Goal: Task Accomplishment & Management: Complete application form

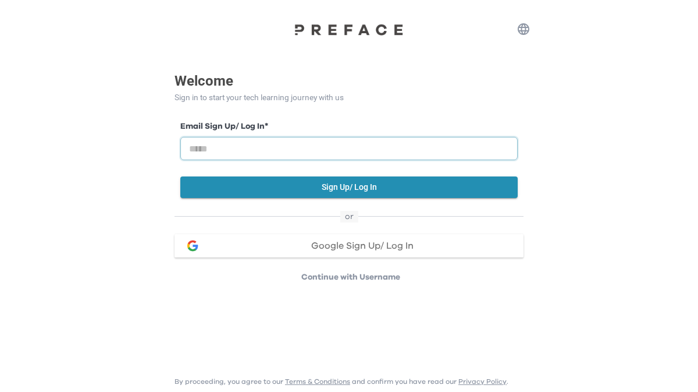
click at [275, 141] on input "email" at bounding box center [349, 148] width 338 height 23
click at [274, 154] on input "email" at bounding box center [349, 148] width 338 height 23
type input "**********"
click at [289, 187] on button "Sign Up/ Log In" at bounding box center [349, 187] width 338 height 22
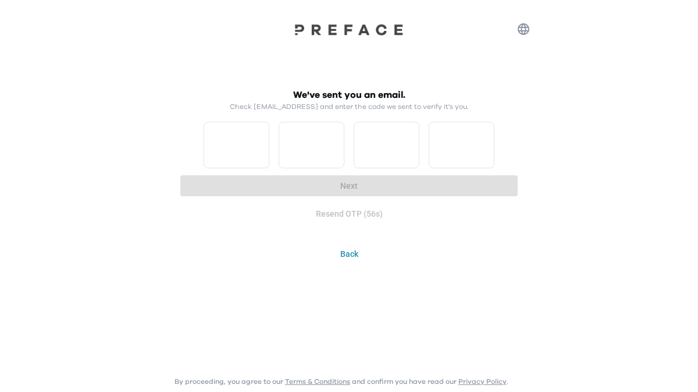
click at [349, 256] on button "Back" at bounding box center [349, 254] width 349 height 22
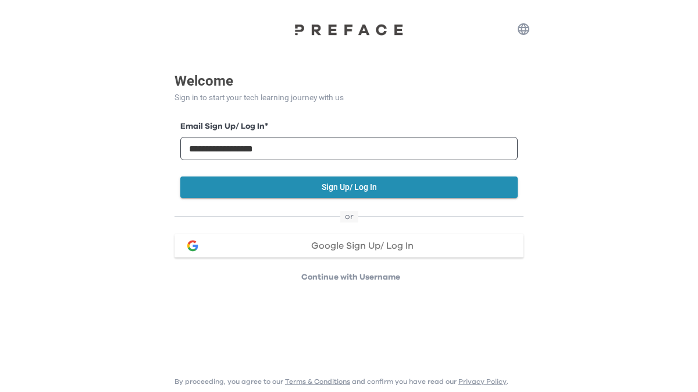
click at [335, 239] on button "Google Sign Up/ Log In" at bounding box center [349, 245] width 349 height 23
